Goal: Transaction & Acquisition: Purchase product/service

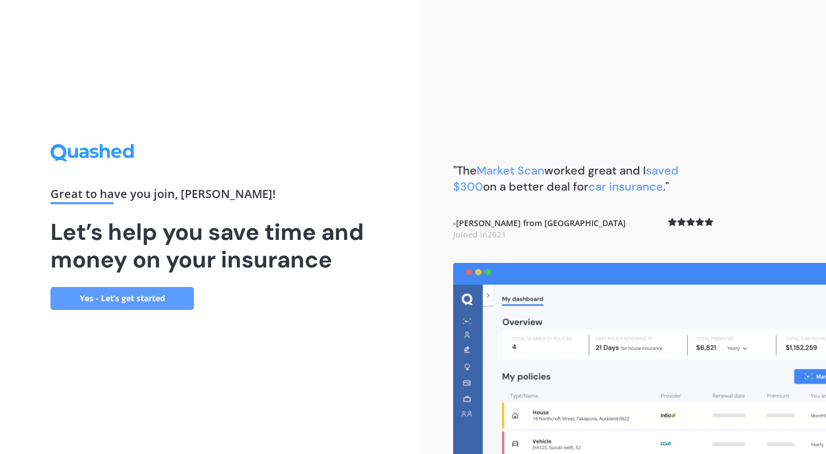
click at [109, 296] on link "Yes - Let’s get started" at bounding box center [121, 298] width 143 height 23
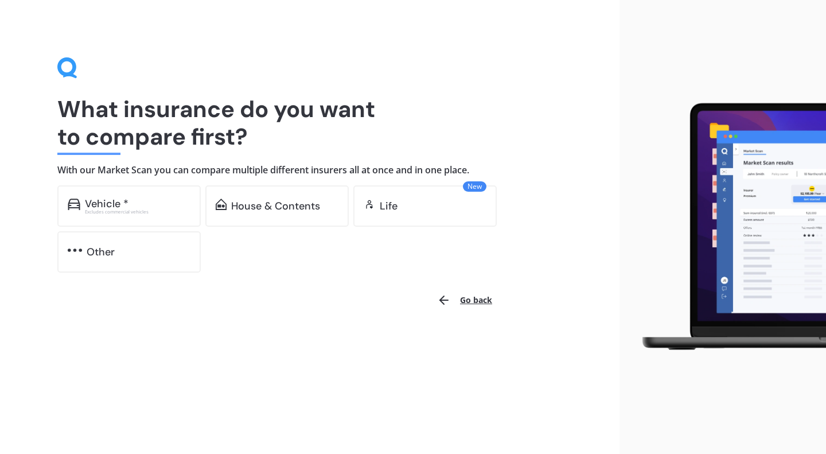
click at [135, 205] on div "Vehicle *" at bounding box center [137, 203] width 105 height 11
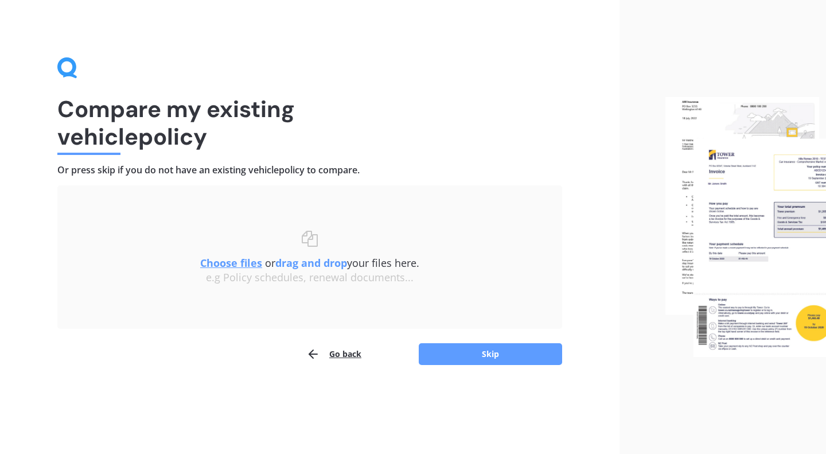
click at [429, 354] on button "Skip" at bounding box center [490, 354] width 143 height 22
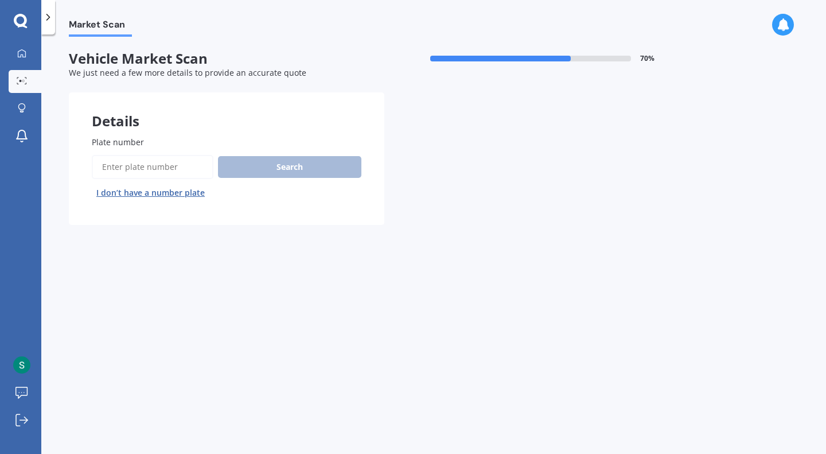
click at [176, 168] on input "Plate number" at bounding box center [153, 167] width 122 height 24
type input "lrb1"
click at [0, 0] on button "Next" at bounding box center [0, 0] width 0 height 0
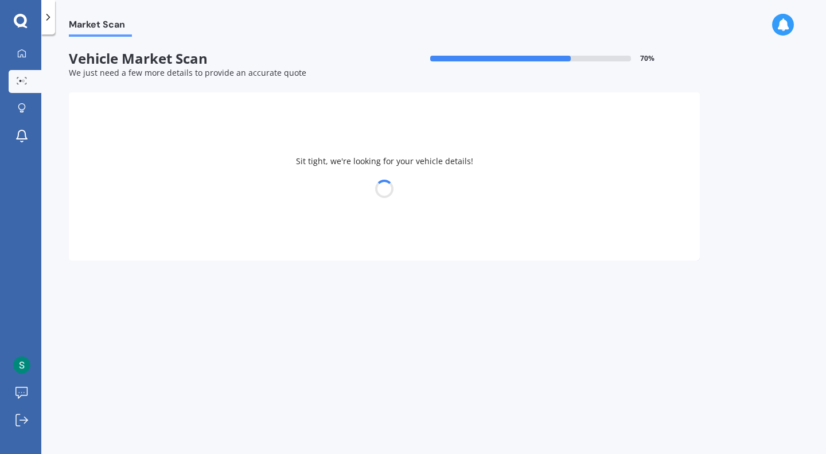
select select "TOYOTA"
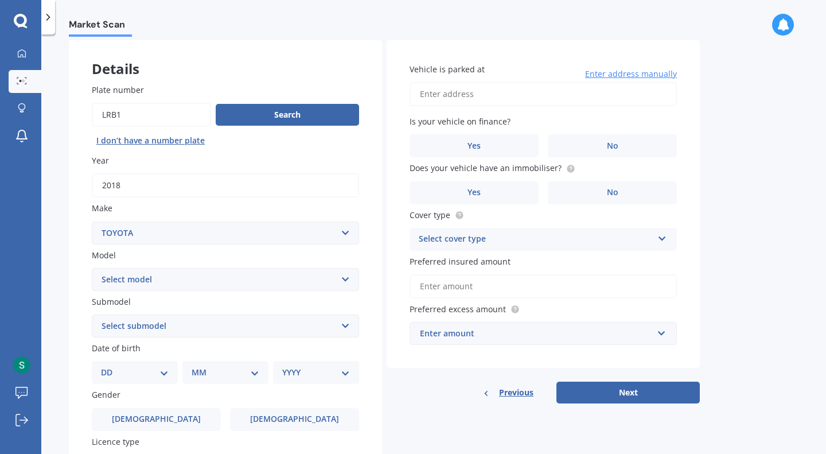
scroll to position [115, 0]
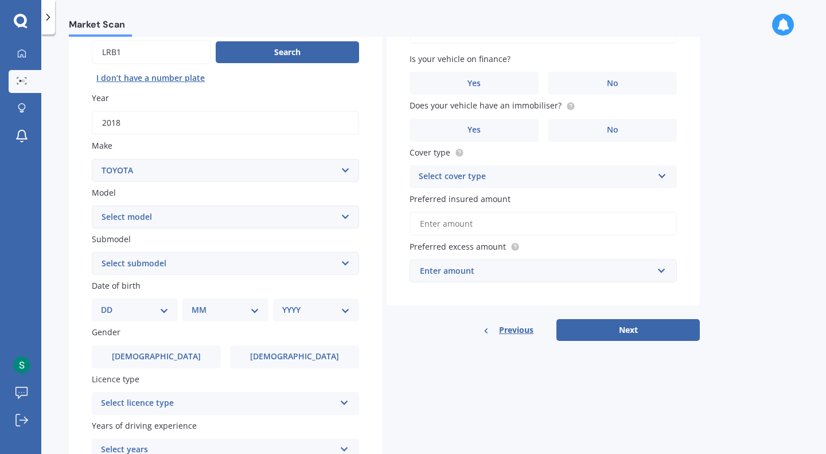
click at [153, 204] on div "Model Select model 4 Runner 86 [PERSON_NAME] Alphard Altezza Aqua Aristo Aurion…" at bounding box center [225, 207] width 267 height 42
click at [150, 214] on select "Select model 4 Runner 86 [PERSON_NAME] Alphard Altezza Aqua Aristo Aurion Auris…" at bounding box center [225, 216] width 267 height 23
select select "RAV-4"
click at [92, 206] on select "Select model 4 Runner 86 [PERSON_NAME] Alphard Altezza Aqua Aristo Aurion Auris…" at bounding box center [225, 216] width 267 height 23
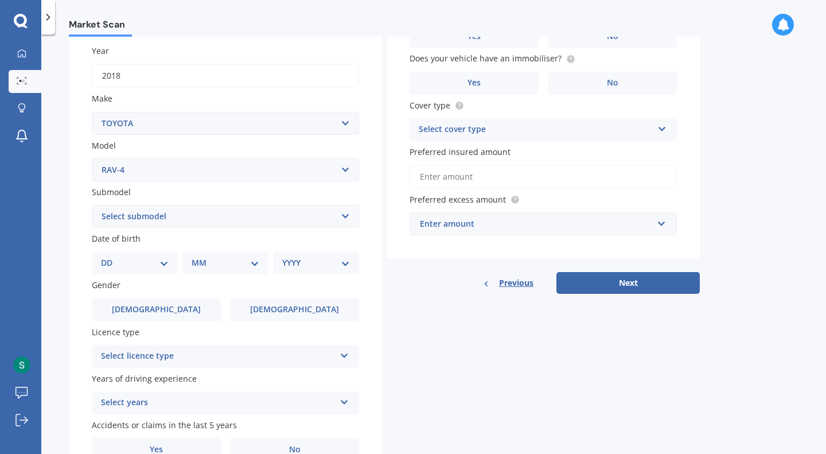
scroll to position [172, 0]
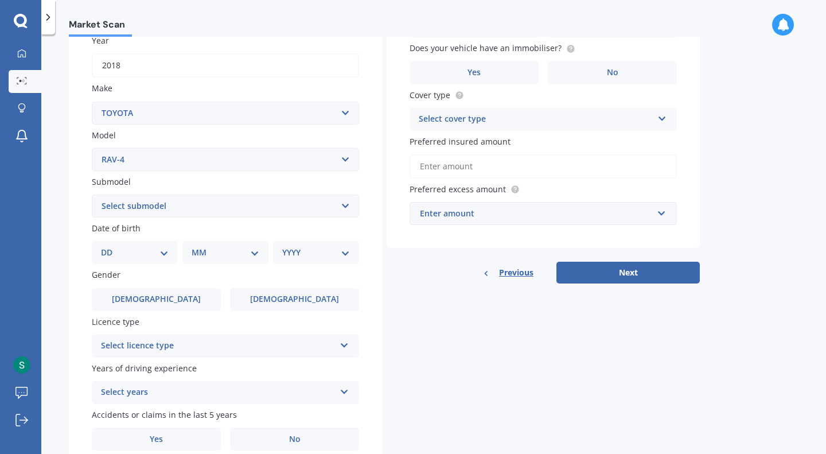
click at [133, 201] on select "Select submodel Diesel EV GX SUV 2.2/4WD/6AT Hybrid Hybrid 2WD Petrol" at bounding box center [225, 205] width 267 height 23
select select "GX SUV 2.2/4WD/6AT"
click at [92, 196] on select "Select submodel Diesel EV GX SUV 2.2/4WD/6AT Hybrid Hybrid 2WD Petrol" at bounding box center [225, 205] width 267 height 23
click at [146, 251] on select "DD 01 02 03 04 05 06 07 08 09 10 11 12 13 14 15 16 17 18 19 20 21 22 23 24 25 2…" at bounding box center [135, 252] width 68 height 13
select select "19"
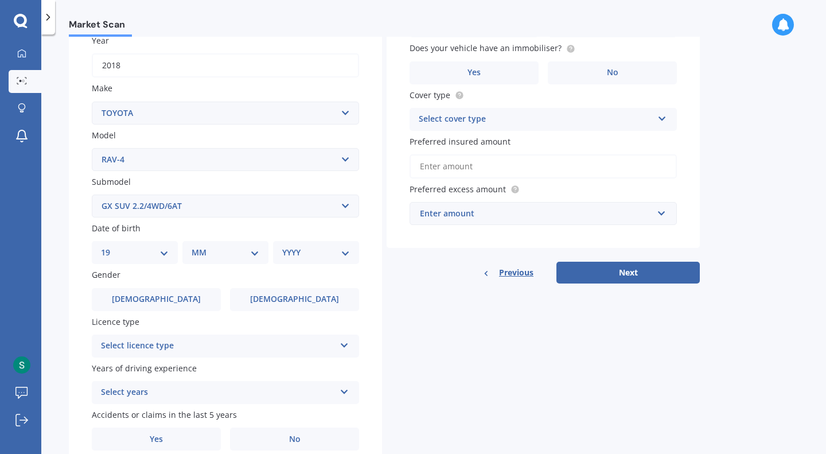
click at [110, 248] on select "DD 01 02 03 04 05 06 07 08 09 10 11 12 13 14 15 16 17 18 19 20 21 22 23 24 25 2…" at bounding box center [135, 252] width 68 height 13
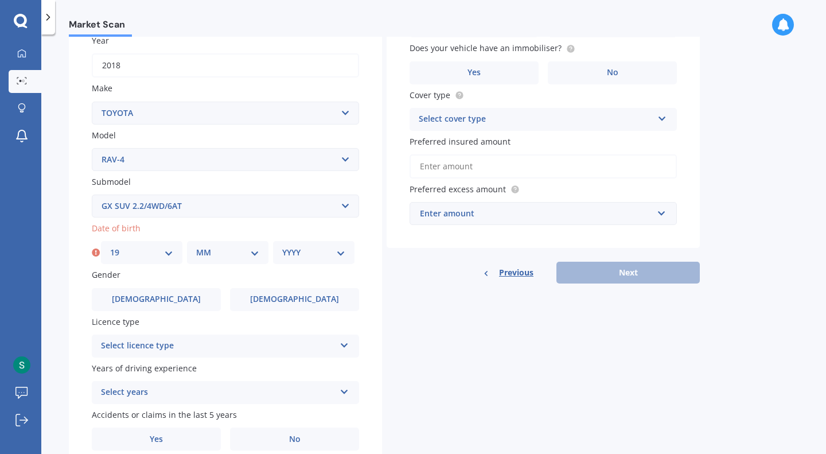
click at [205, 254] on select "MM 01 02 03 04 05 06 07 08 09 10 11 12" at bounding box center [227, 252] width 63 height 13
select select "06"
click at [196, 248] on select "MM 01 02 03 04 05 06 07 08 09 10 11 12" at bounding box center [227, 252] width 63 height 13
click at [284, 249] on select "YYYY 2025 2024 2023 2022 2021 2020 2019 2018 2017 2016 2015 2014 2013 2012 2011…" at bounding box center [313, 252] width 63 height 13
select select "1995"
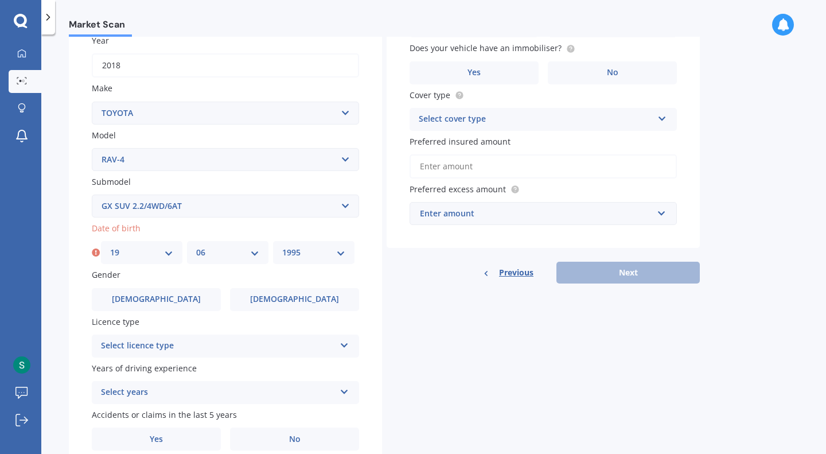
click at [282, 248] on select "YYYY 2025 2024 2023 2022 2021 2020 2019 2018 2017 2016 2015 2014 2013 2012 2011…" at bounding box center [313, 252] width 63 height 13
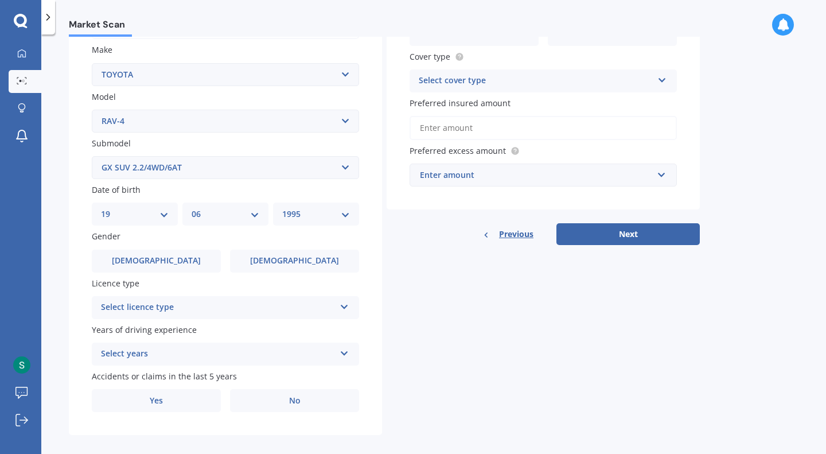
scroll to position [224, 0]
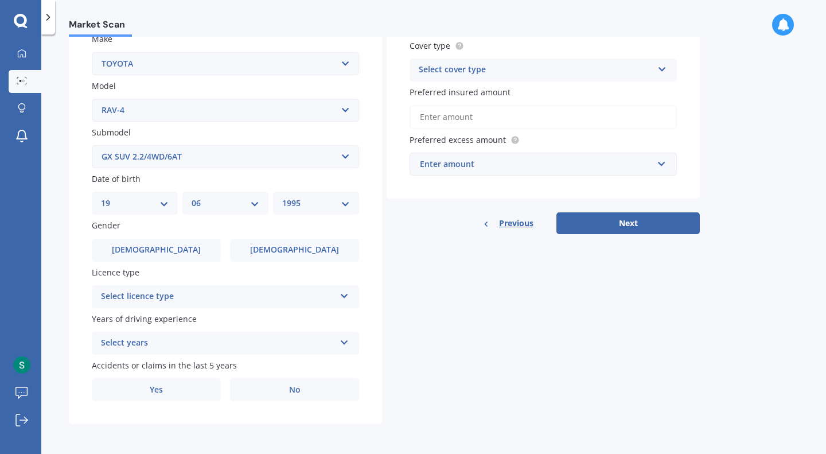
click at [253, 249] on label "Female" at bounding box center [294, 250] width 129 height 23
click at [0, 0] on input "Female" at bounding box center [0, 0] width 0 height 0
click at [218, 296] on div "Select licence type" at bounding box center [218, 297] width 234 height 14
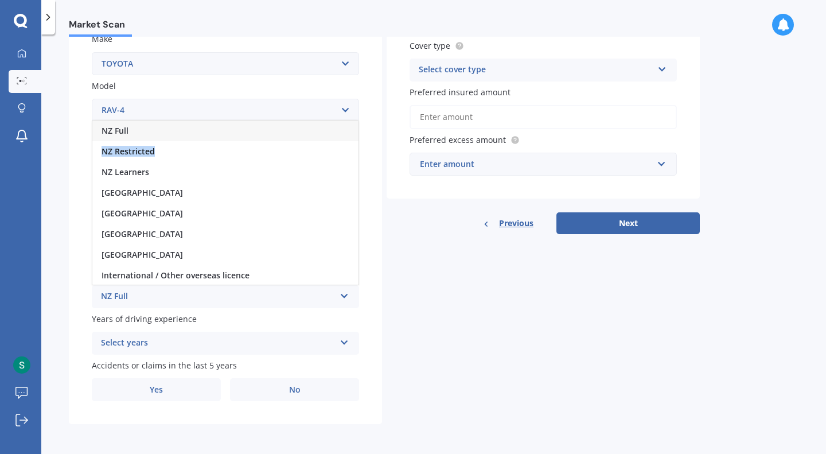
drag, startPoint x: 163, startPoint y: 157, endPoint x: 166, endPoint y: 128, distance: 28.9
click at [166, 128] on div "NZ Full NZ Restricted NZ Learners Australia United Kingdom Ireland South Africa…" at bounding box center [225, 202] width 267 height 165
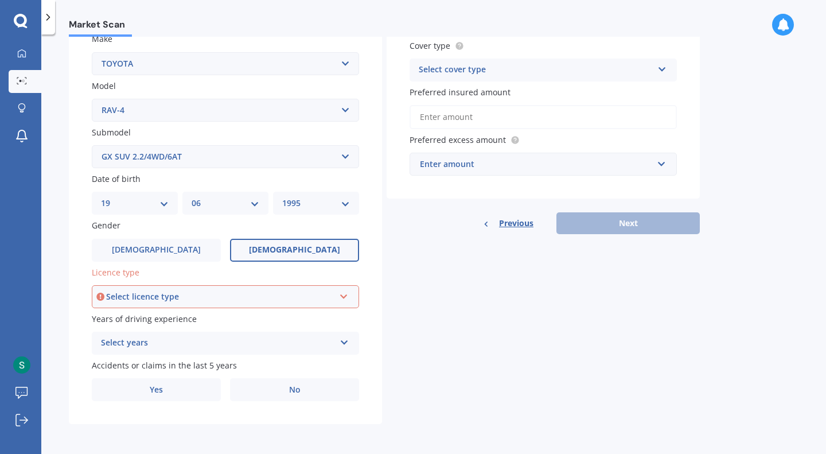
drag, startPoint x: 166, startPoint y: 128, endPoint x: 166, endPoint y: 167, distance: 39.0
click at [166, 128] on label "Submodel" at bounding box center [223, 132] width 263 height 12
click at [166, 145] on select "Select submodel Diesel EV GX SUV 2.2/4WD/6AT Hybrid Hybrid 2WD Petrol" at bounding box center [225, 156] width 267 height 23
click at [154, 290] on div "Select licence type" at bounding box center [220, 296] width 228 height 13
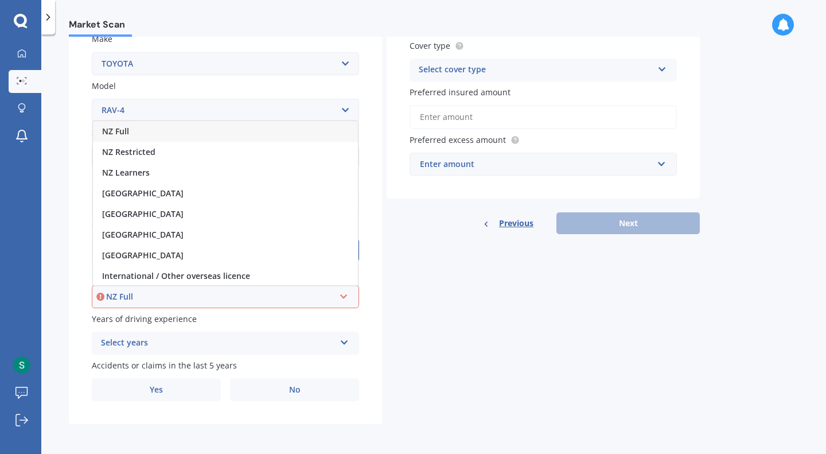
click at [142, 130] on div "NZ Full" at bounding box center [225, 131] width 265 height 21
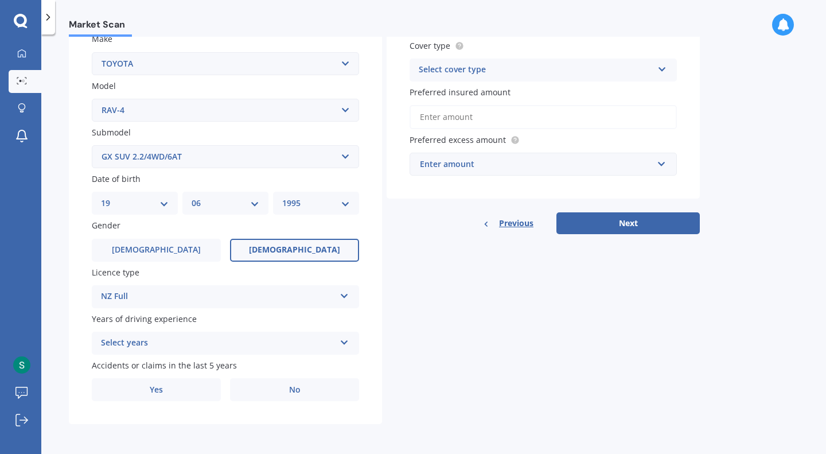
click at [153, 333] on div "Select years 5 or more years 4 years 3 years 2 years 1 year" at bounding box center [225, 342] width 267 height 23
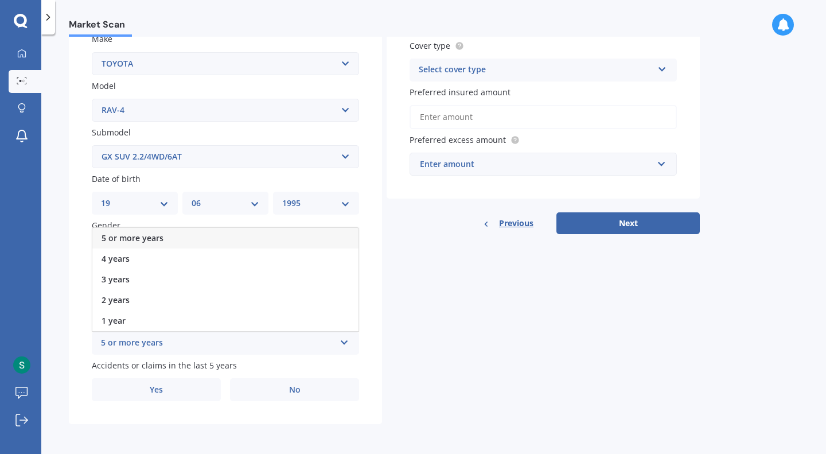
click at [132, 237] on span "5 or more years" at bounding box center [132, 237] width 62 height 11
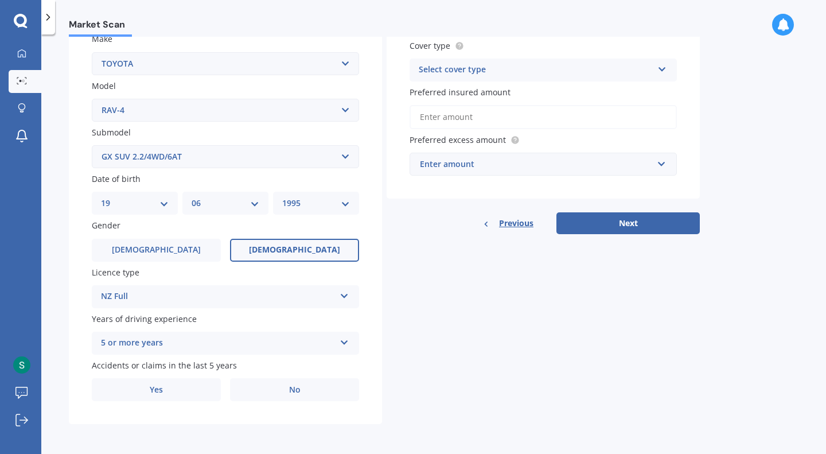
click at [253, 386] on label "No" at bounding box center [294, 389] width 129 height 23
click at [0, 0] on input "No" at bounding box center [0, 0] width 0 height 0
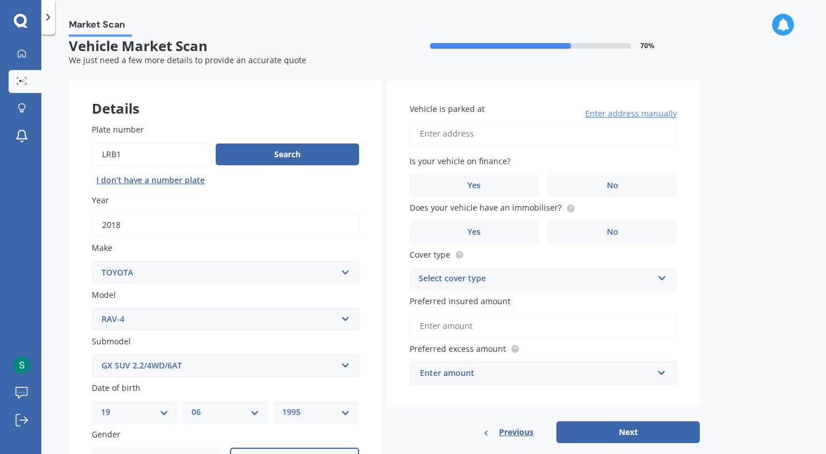
scroll to position [0, 0]
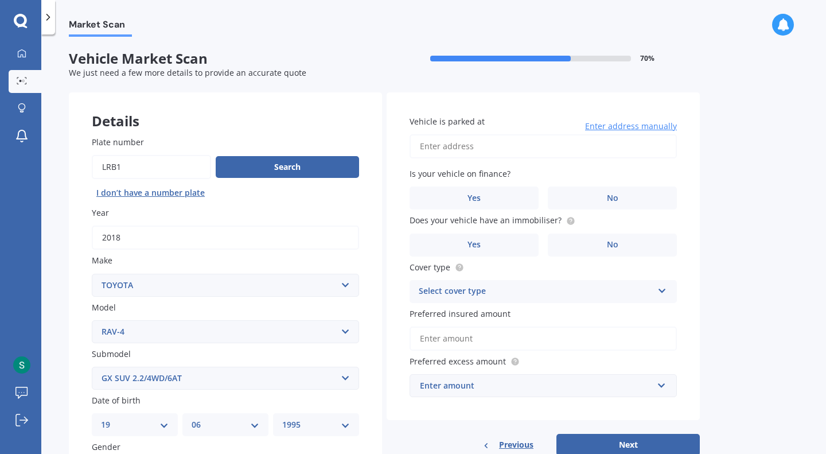
click at [469, 151] on input "Vehicle is parked at" at bounding box center [542, 146] width 267 height 24
click at [549, 196] on label "No" at bounding box center [612, 197] width 129 height 23
click at [0, 0] on input "No" at bounding box center [0, 0] width 0 height 0
click at [620, 244] on label "No" at bounding box center [612, 244] width 129 height 23
click at [0, 0] on input "No" at bounding box center [0, 0] width 0 height 0
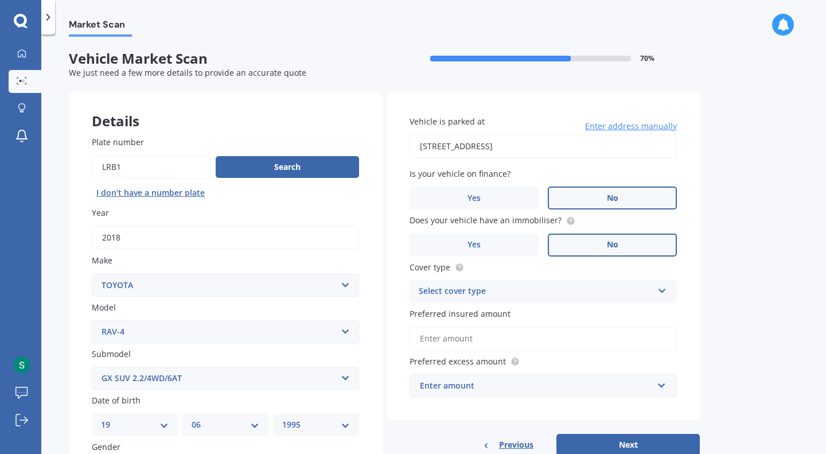
scroll to position [57, 0]
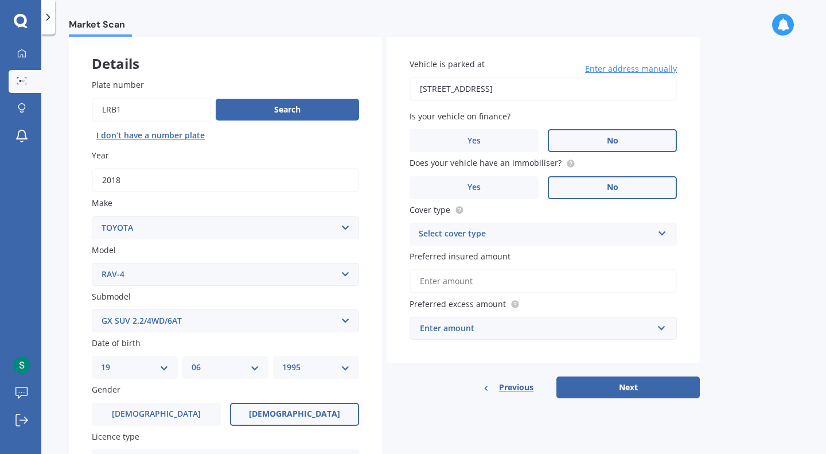
click at [568, 236] on div "Select cover type" at bounding box center [536, 234] width 234 height 14
click at [502, 260] on div "Comprehensive" at bounding box center [543, 256] width 266 height 21
click at [505, 285] on input "Preferred insured amount" at bounding box center [542, 281] width 267 height 24
click at [550, 281] on input "Preferred insured amount" at bounding box center [542, 281] width 267 height 24
click at [658, 282] on input "Preferred insured amount" at bounding box center [542, 281] width 267 height 24
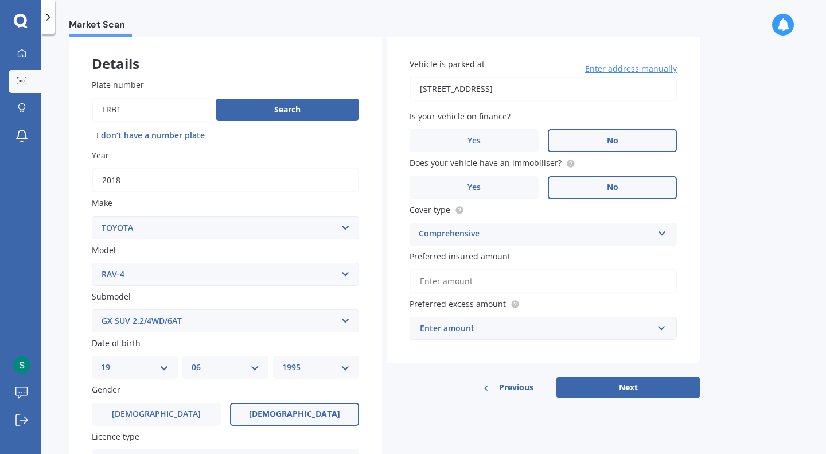
click at [781, 297] on div "Market Scan Vehicle Market Scan 70 % We just need a few more details to provide…" at bounding box center [433, 246] width 784 height 419
click at [554, 325] on div "Enter amount" at bounding box center [536, 328] width 233 height 13
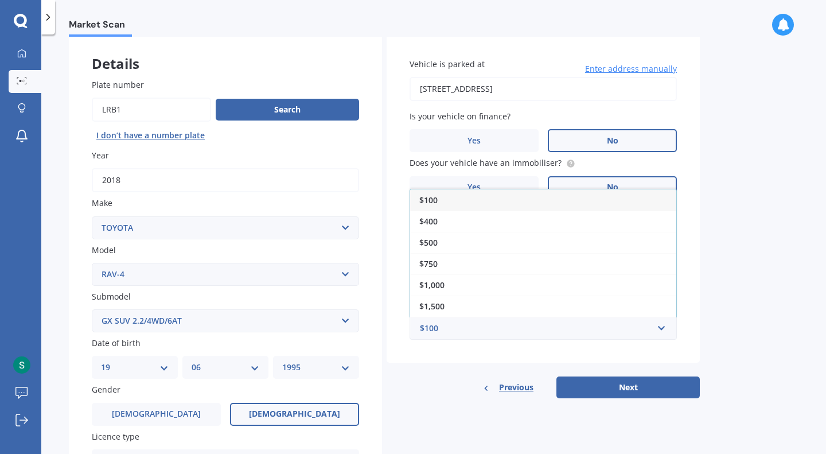
click at [451, 250] on div "$500" at bounding box center [543, 242] width 266 height 21
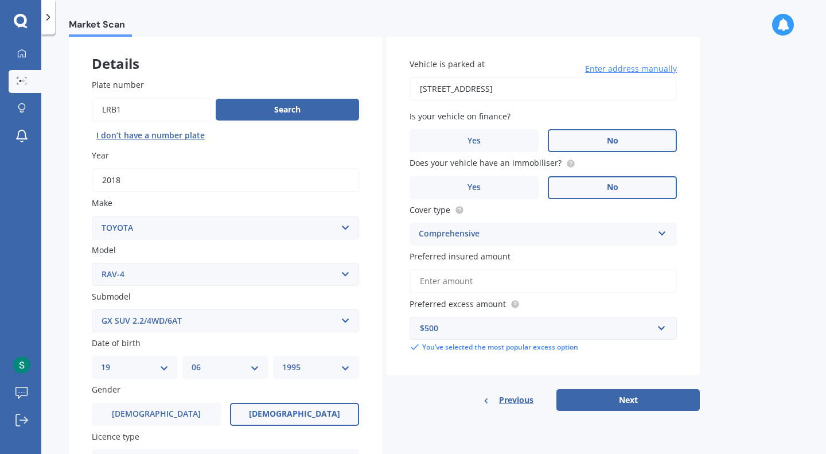
click at [623, 397] on button "Next" at bounding box center [627, 400] width 143 height 22
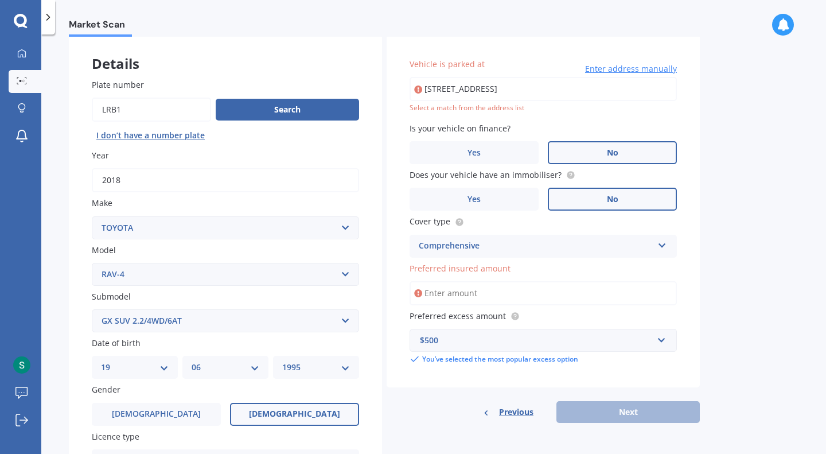
click at [488, 298] on input "Preferred insured amount" at bounding box center [542, 293] width 267 height 24
click at [575, 87] on input "43C Acacia AvenueKihikihi 3800" at bounding box center [542, 89] width 267 height 24
click at [580, 81] on input "43C Acacia AvenueKihikihi 3800" at bounding box center [542, 89] width 267 height 24
drag, startPoint x: 580, startPoint y: 88, endPoint x: 488, endPoint y: 86, distance: 91.8
click at [488, 86] on input "43C Acacia AvenueKihikihi 3800" at bounding box center [542, 89] width 267 height 24
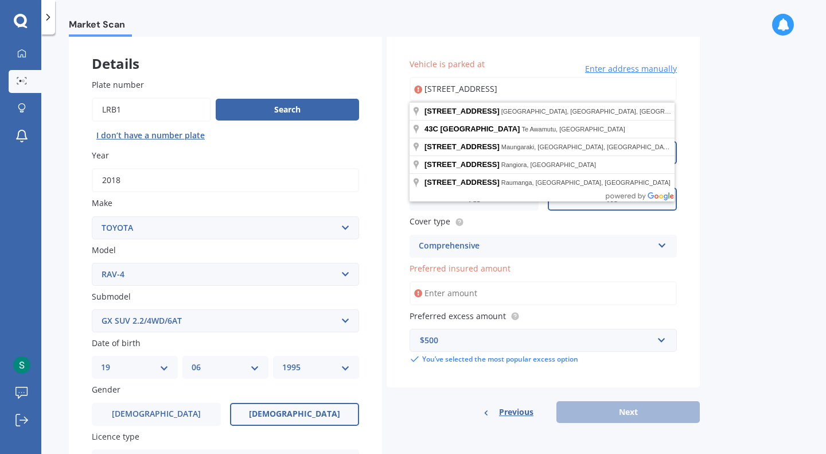
click at [757, 81] on div "Market Scan Vehicle Market Scan 70 % We just need a few more details to provide…" at bounding box center [433, 246] width 784 height 419
click at [494, 88] on input "43C Acacia Avenue" at bounding box center [542, 89] width 267 height 24
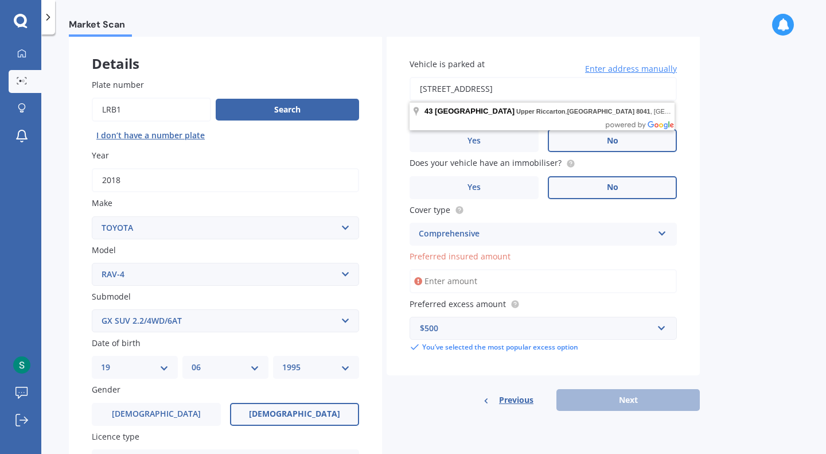
drag, startPoint x: 633, startPoint y: 99, endPoint x: 486, endPoint y: 92, distance: 147.5
click at [486, 92] on input "43 Acacia Avenue, Upper Riccarton, Christchurch 8041" at bounding box center [542, 89] width 267 height 24
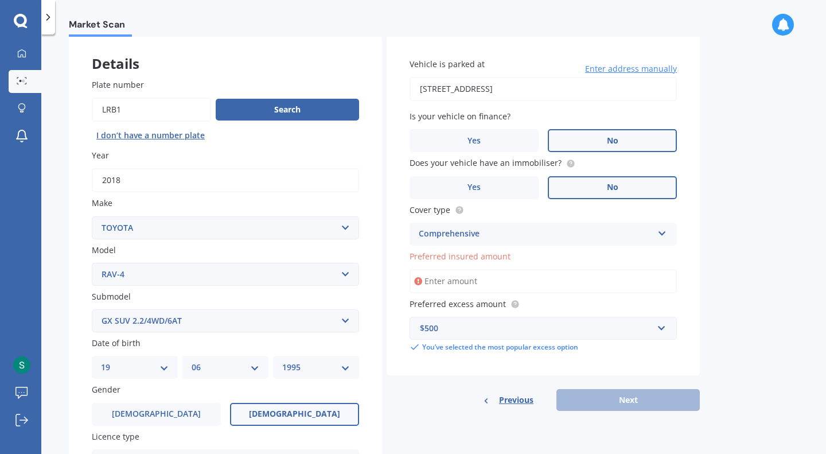
type input "43 Acacia Avenue, Kihikihi 3800"
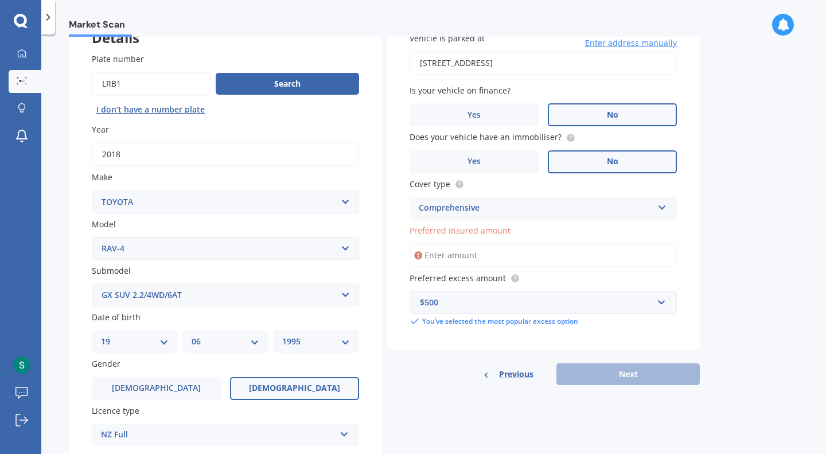
scroll to position [115, 0]
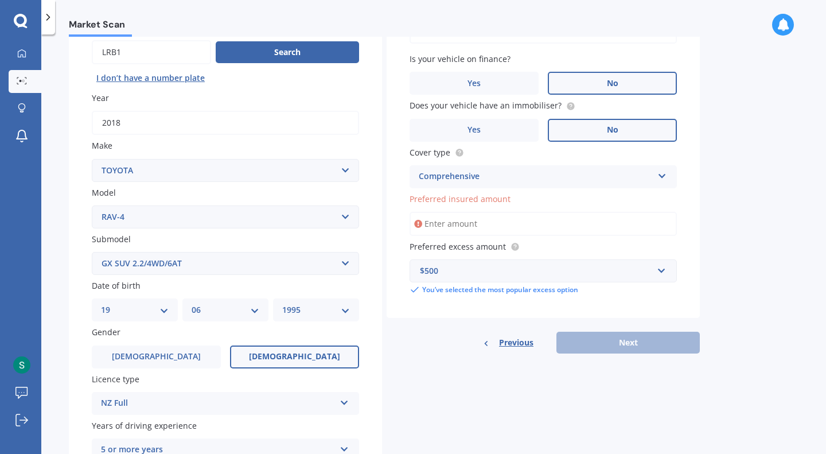
click at [507, 228] on input "Preferred insured amount" at bounding box center [542, 224] width 267 height 24
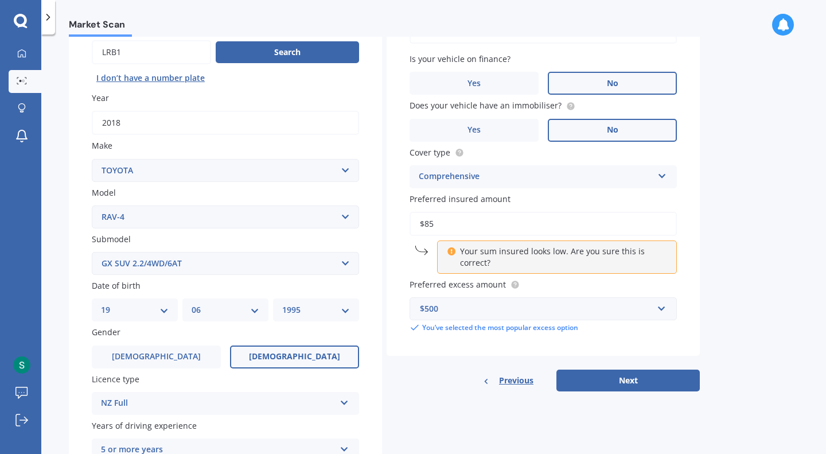
click at [741, 287] on div "Market Scan Vehicle Market Scan 70 % We just need a few more details to provide…" at bounding box center [433, 246] width 784 height 419
drag, startPoint x: 530, startPoint y: 224, endPoint x: 432, endPoint y: 222, distance: 97.5
click at [433, 222] on input "$85" at bounding box center [542, 224] width 267 height 24
type input "$8"
type input "$90"
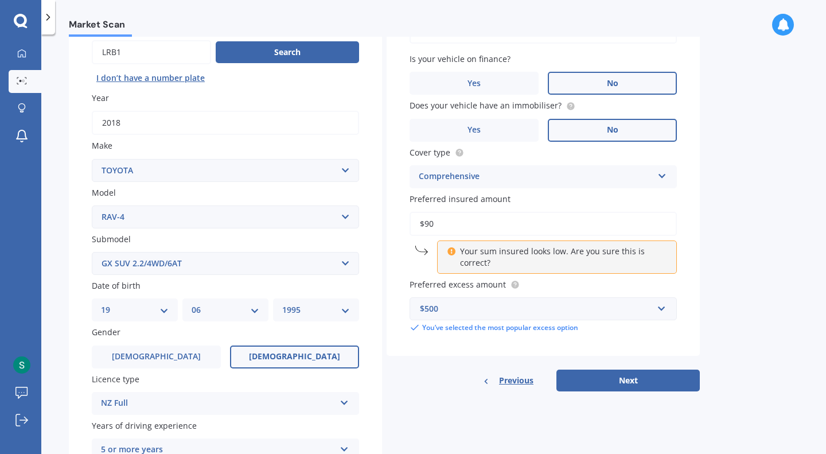
click at [657, 382] on button "Next" at bounding box center [627, 380] width 143 height 22
select select "19"
select select "06"
select select "1995"
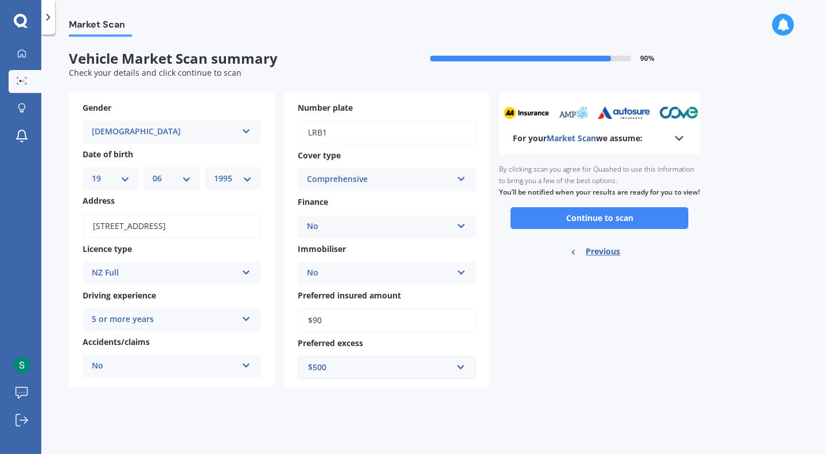
scroll to position [0, 0]
click at [603, 229] on button "Continue to scan" at bounding box center [599, 218] width 178 height 22
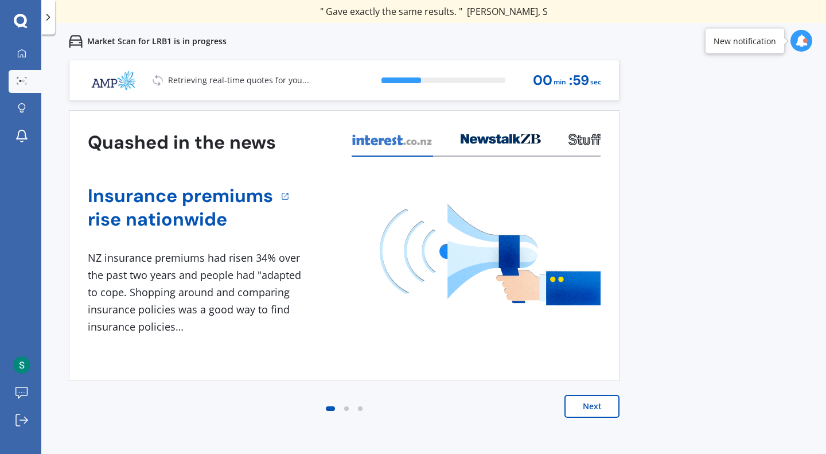
click at [804, 40] on div at bounding box center [805, 40] width 5 height 5
click at [760, 40] on div "Market Scan for LRB1 is in progress" at bounding box center [433, 41] width 784 height 37
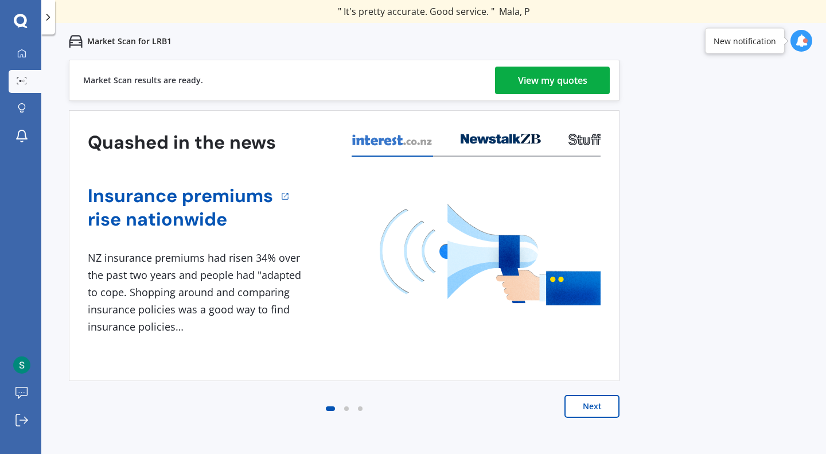
click at [528, 73] on div "View my quotes" at bounding box center [552, 81] width 69 height 28
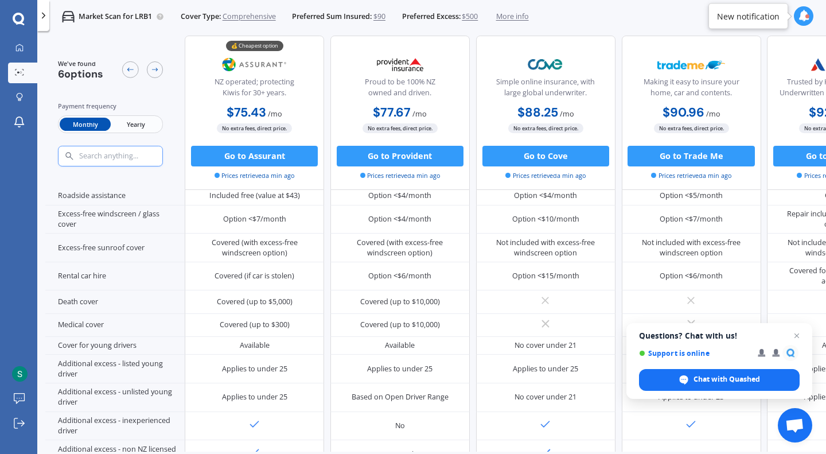
scroll to position [331, 0]
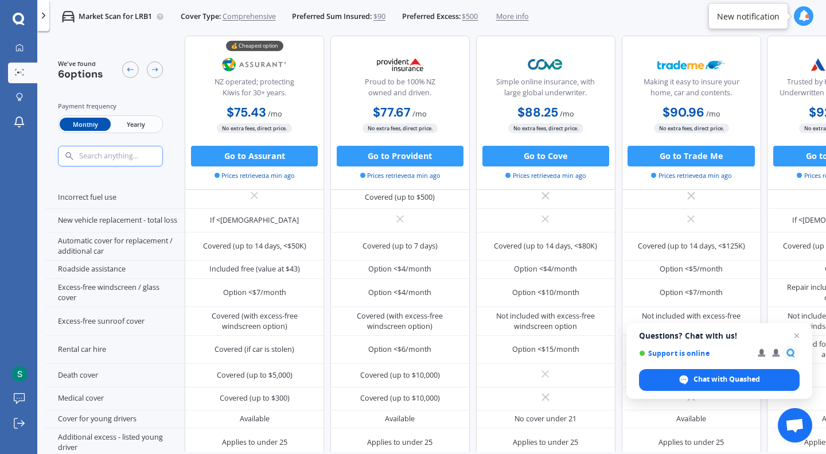
click at [264, 164] on button "Go to Assurant" at bounding box center [254, 156] width 127 height 21
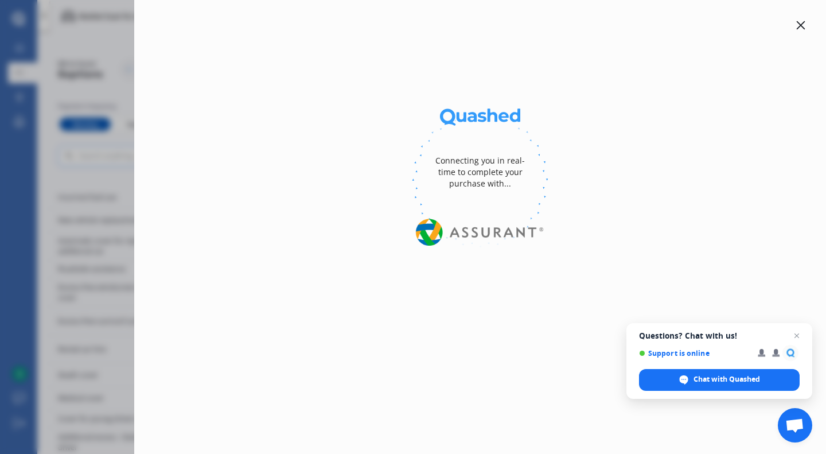
select select "full"
select select "0"
select select "Waikato"
select select "TOYOTA"
select select "RAV-4"
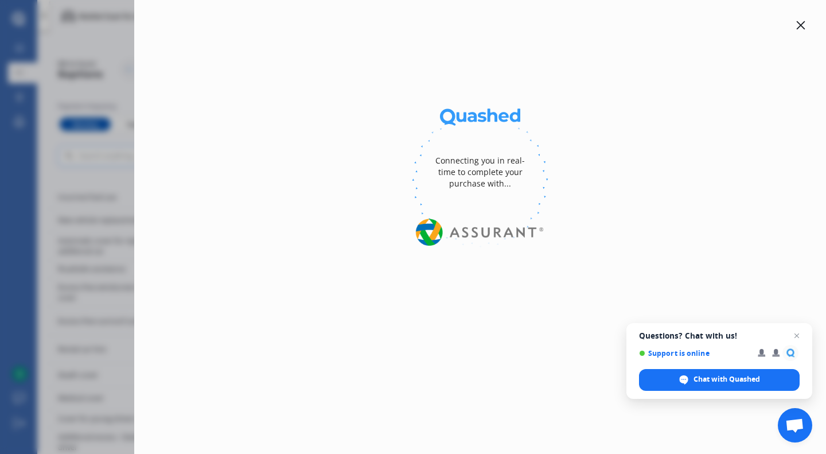
select select "GX SUV 2.2/4WD/6AT"
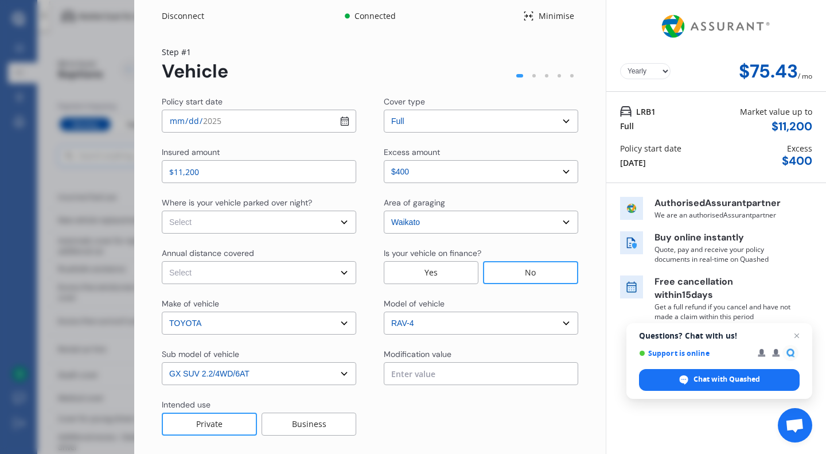
select select "Monthly"
click at [795, 334] on span "Close chat" at bounding box center [797, 336] width 14 height 14
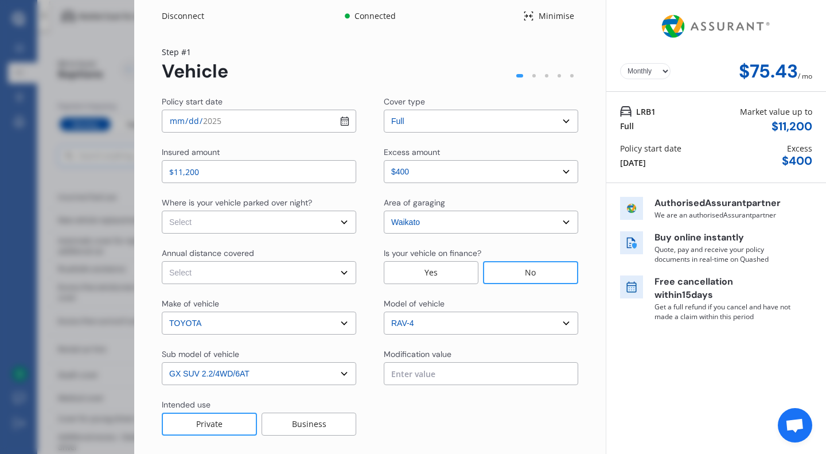
click at [796, 124] on div "$ 11,200" at bounding box center [791, 126] width 41 height 13
drag, startPoint x: 806, startPoint y: 124, endPoint x: 748, endPoint y: 118, distance: 57.6
click at [748, 118] on div "Market value up to $ 11,200" at bounding box center [776, 119] width 72 height 28
drag, startPoint x: 734, startPoint y: 109, endPoint x: 808, endPoint y: 131, distance: 77.8
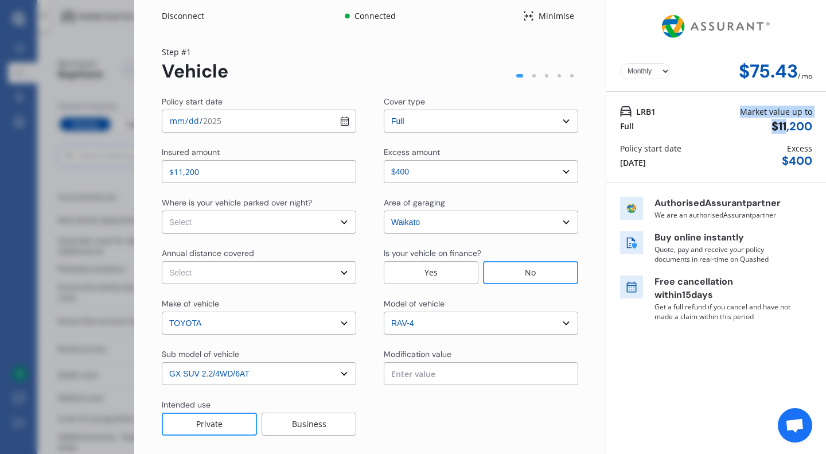
click at [800, 129] on div "LRB1 Full Market value up to $ 11,200" at bounding box center [716, 119] width 192 height 28
click at [792, 128] on div "$ 11,200" at bounding box center [791, 126] width 41 height 13
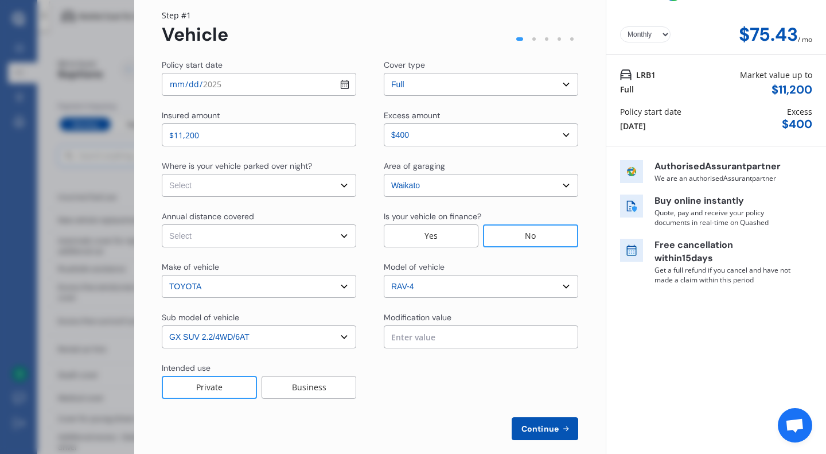
scroll to position [50, 0]
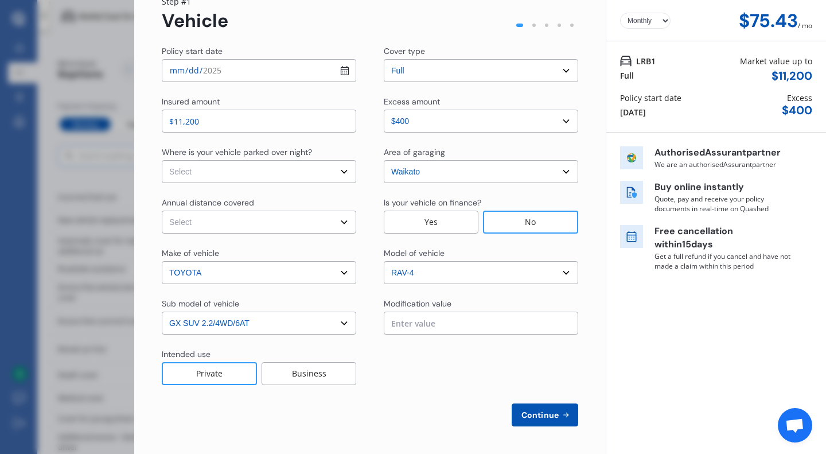
click at [428, 322] on input "text" at bounding box center [481, 322] width 194 height 23
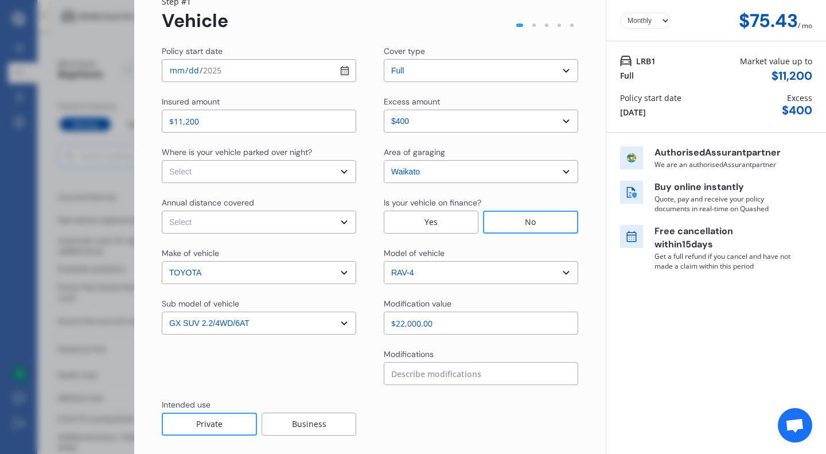
type input "$22,000.00"
click at [510, 351] on div "Modifications" at bounding box center [481, 355] width 194 height 14
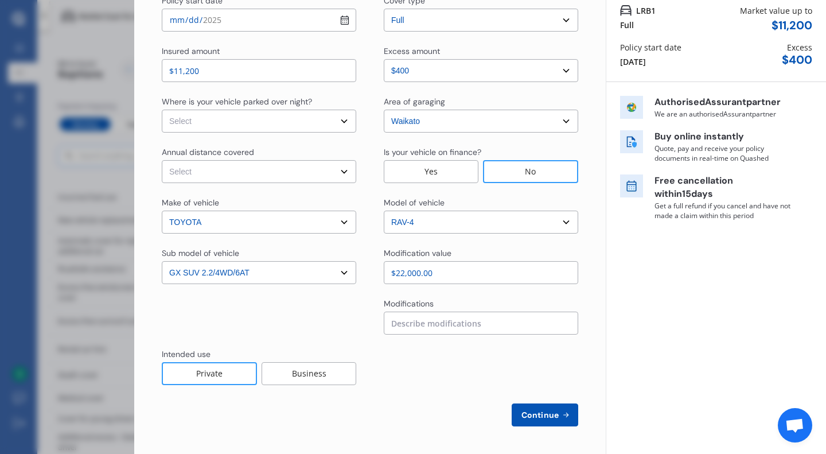
click at [532, 417] on span "Continue" at bounding box center [540, 414] width 42 height 9
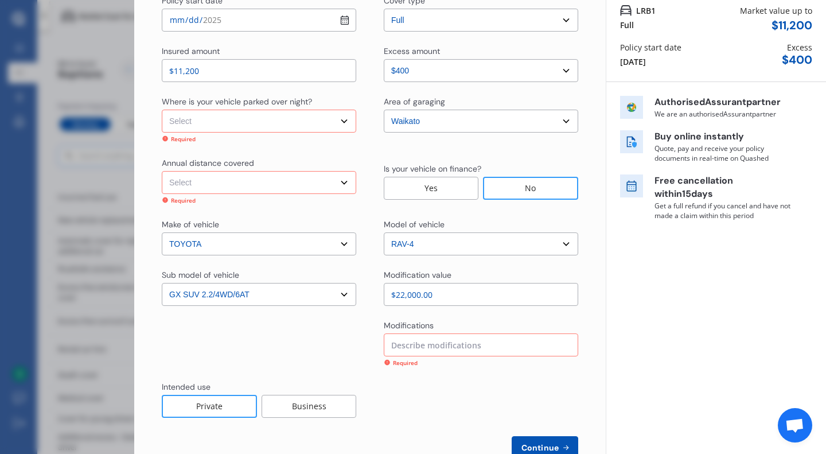
click at [229, 122] on select "Select In a garage On own property On street or road" at bounding box center [259, 121] width 194 height 23
select select "In a garage"
click at [162, 110] on select "Select In a garage On own property On street or road" at bounding box center [259, 121] width 194 height 23
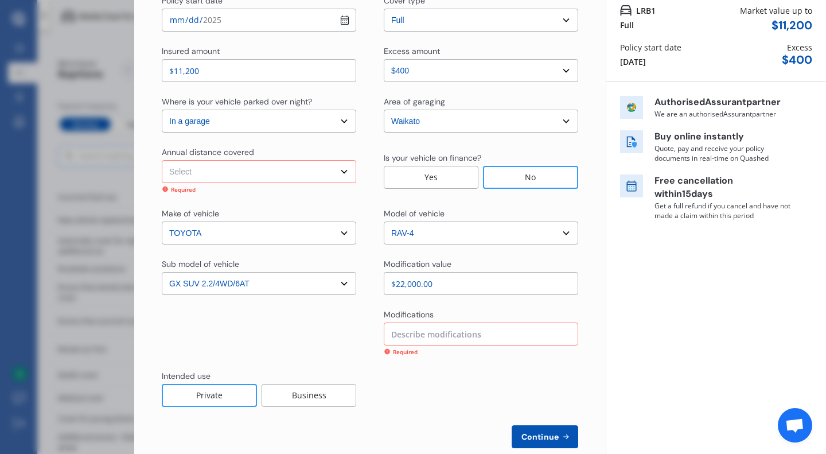
click at [228, 167] on select "Select Low (less than 15,000km per year) Average (15,000-30,000km per year) Hig…" at bounding box center [259, 171] width 194 height 23
select select "30000"
click at [162, 160] on select "Select Low (less than 15,000km per year) Average (15,000-30,000km per year) Hig…" at bounding box center [259, 171] width 194 height 23
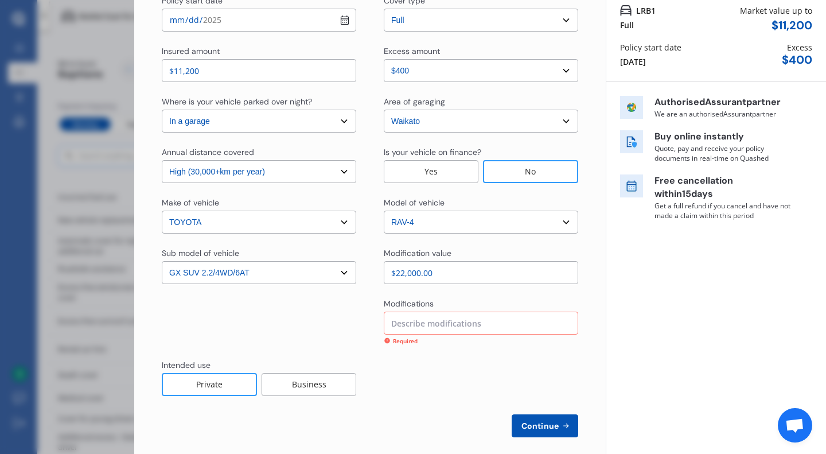
click at [669, 328] on div "Yearly Monthly $75.43 / mo LRB1 Full Market value up to $ 11,200 Policy start d…" at bounding box center [715, 181] width 220 height 565
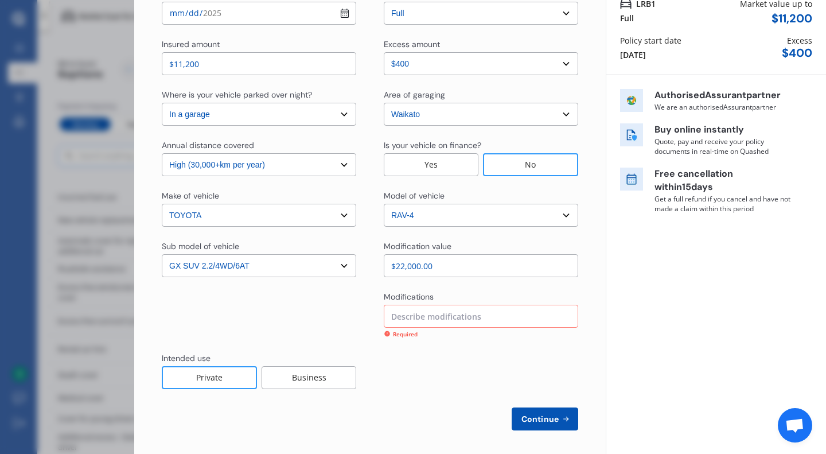
scroll to position [112, 0]
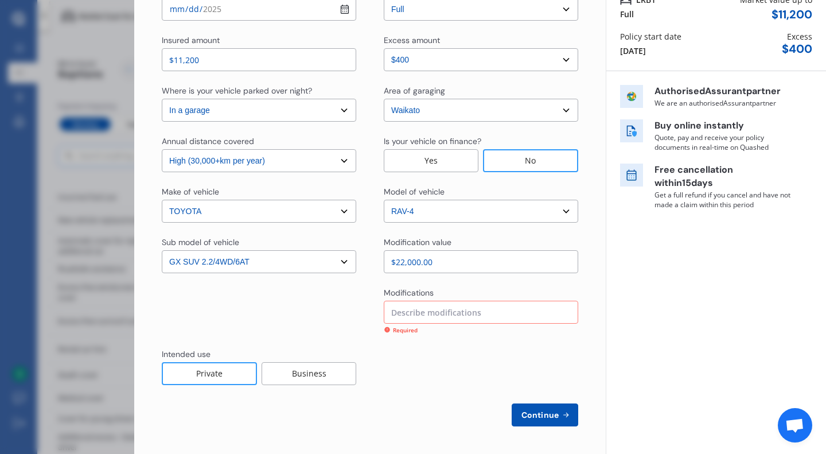
click at [538, 309] on input at bounding box center [481, 311] width 194 height 23
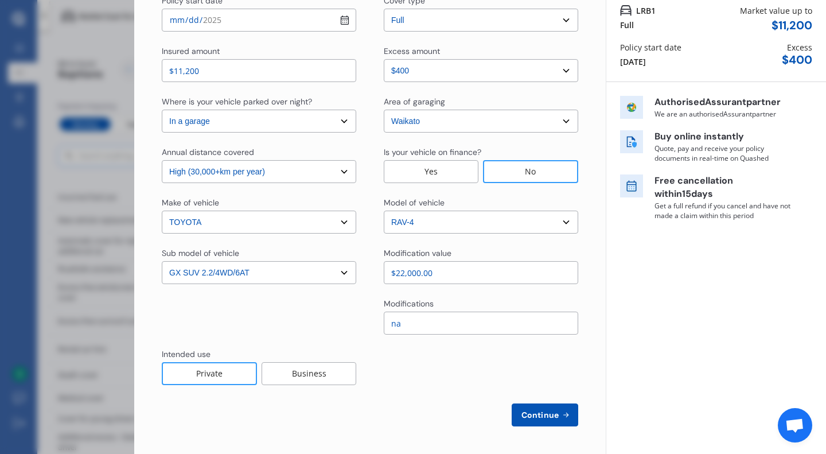
type input "na"
click at [542, 411] on span "Continue" at bounding box center [540, 414] width 42 height 9
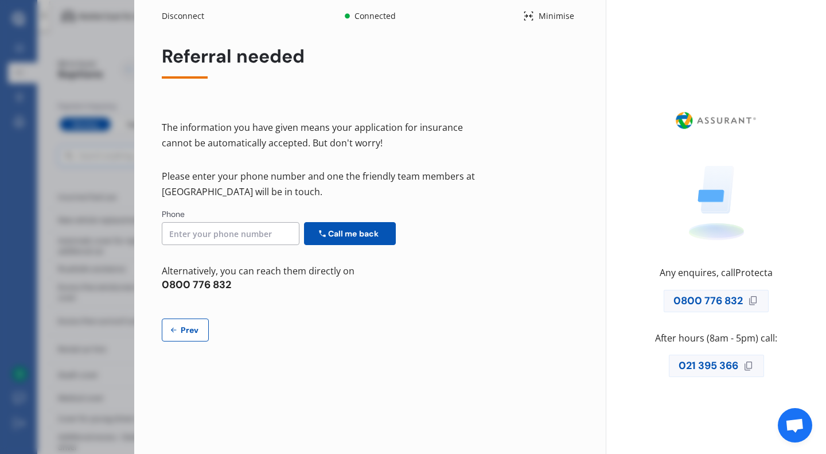
click at [80, 209] on div "Disconnect Connected Minimise Yearly Monthly $75.43 / mo Referral needed The in…" at bounding box center [413, 227] width 826 height 454
